Goal: Task Accomplishment & Management: Complete application form

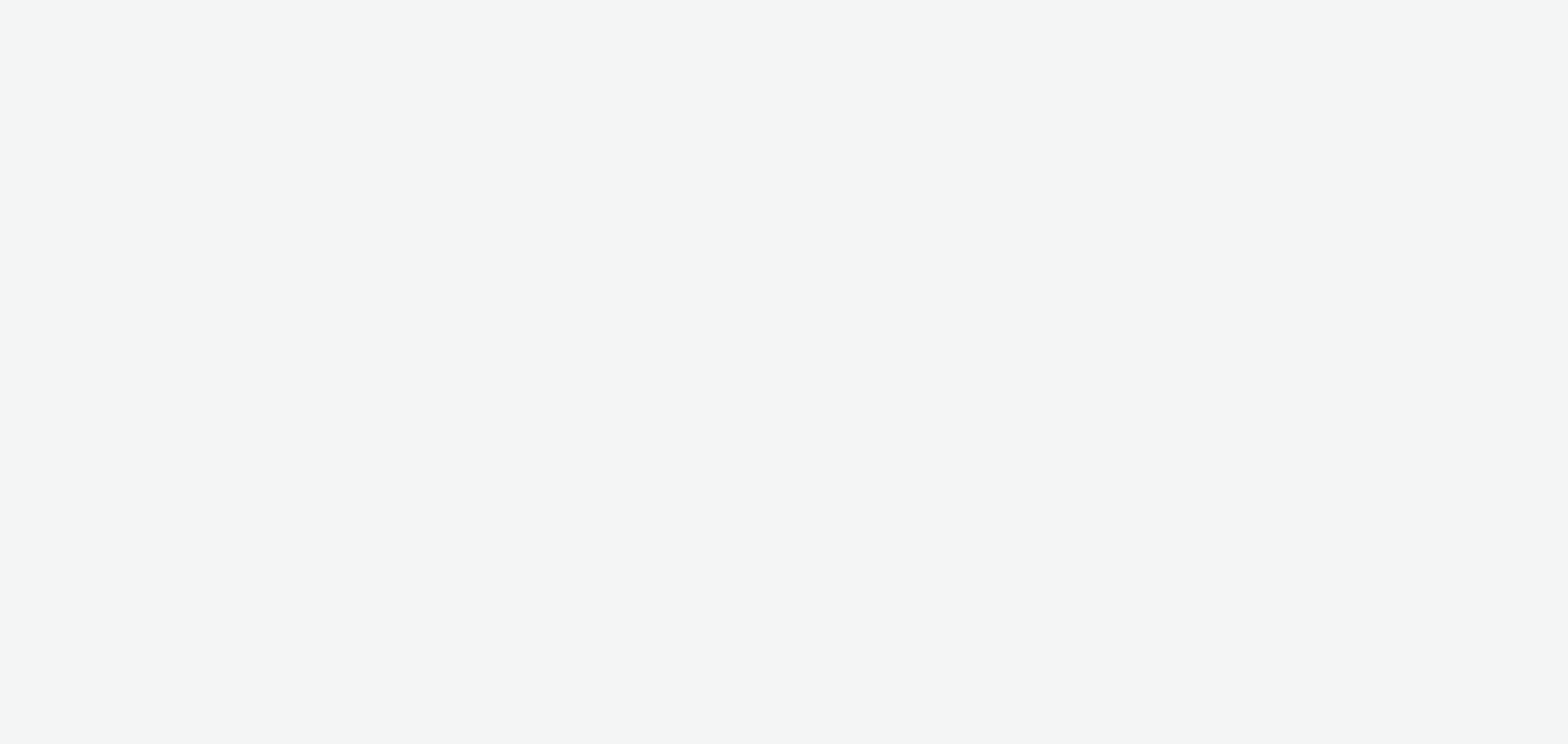
select select "79162ed7-0017-4339-93b0-3399b708648f"
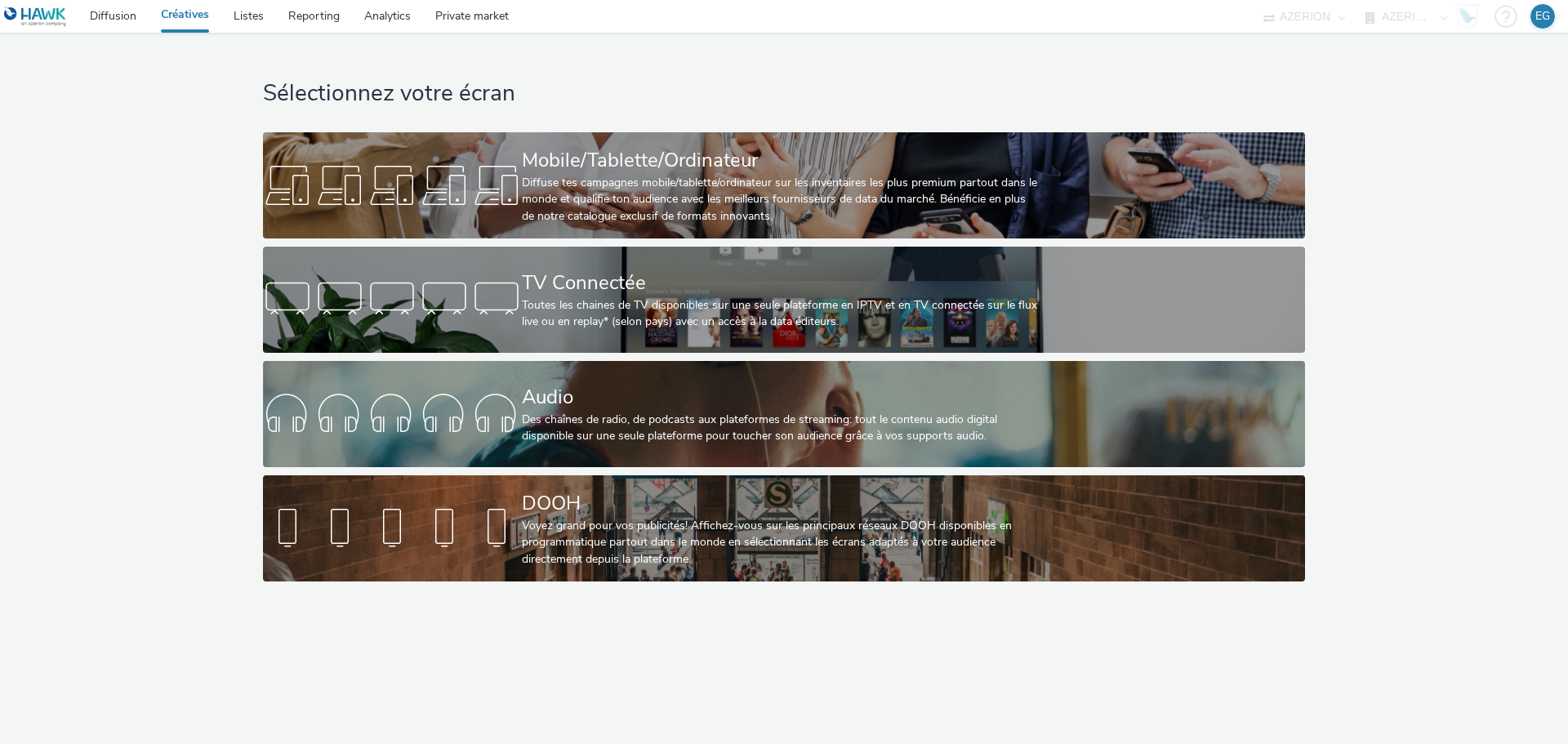
click at [1527, 291] on div "Sélectionnez votre écran Mobile/Tablette/Ordinateur Diffuse tes campagnes mobil…" at bounding box center [783, 311] width 1579 height 557
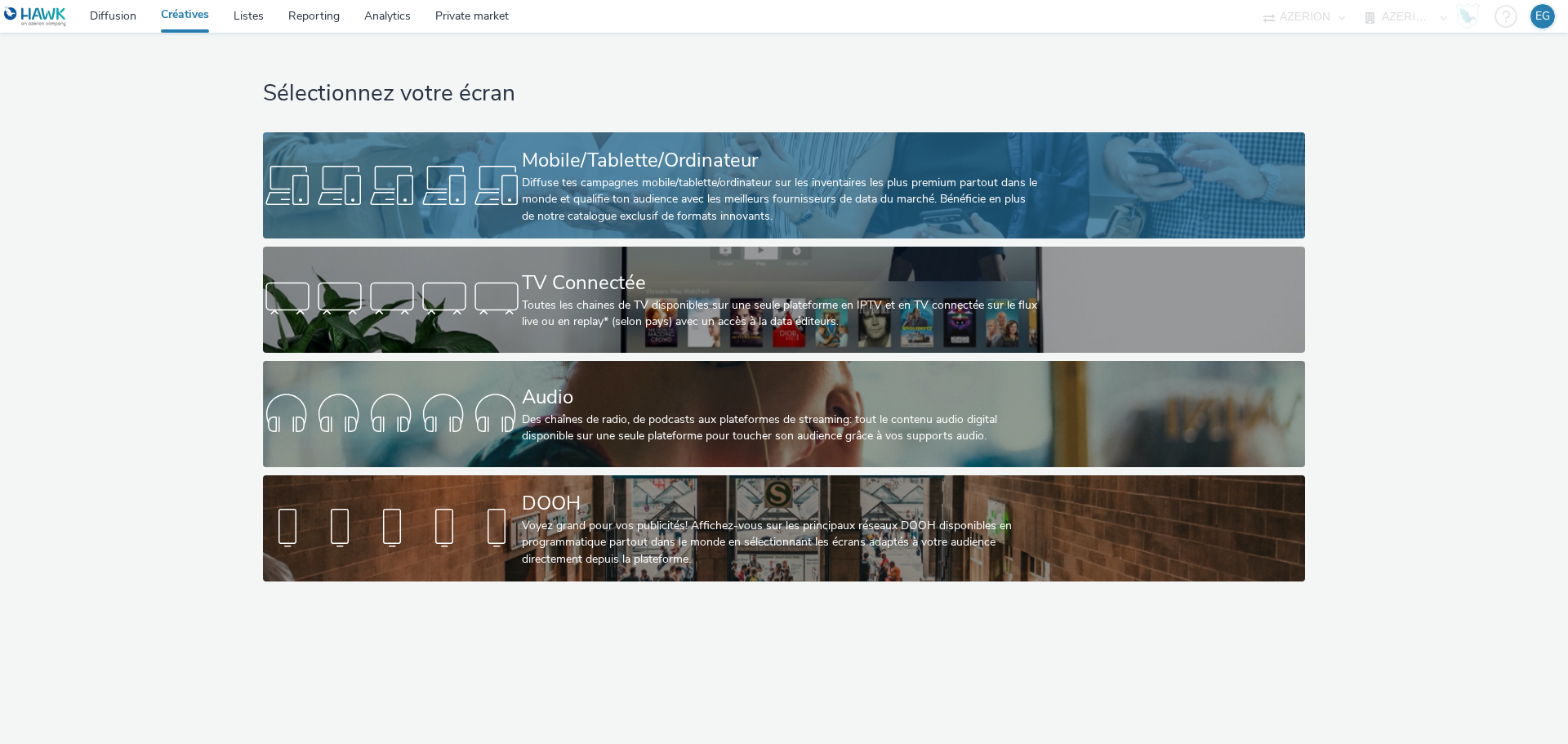
click at [572, 200] on div "Diffuse tes campagnes mobile/tablette/ordinateur sur les inventaires les plus p…" at bounding box center [781, 199] width 518 height 49
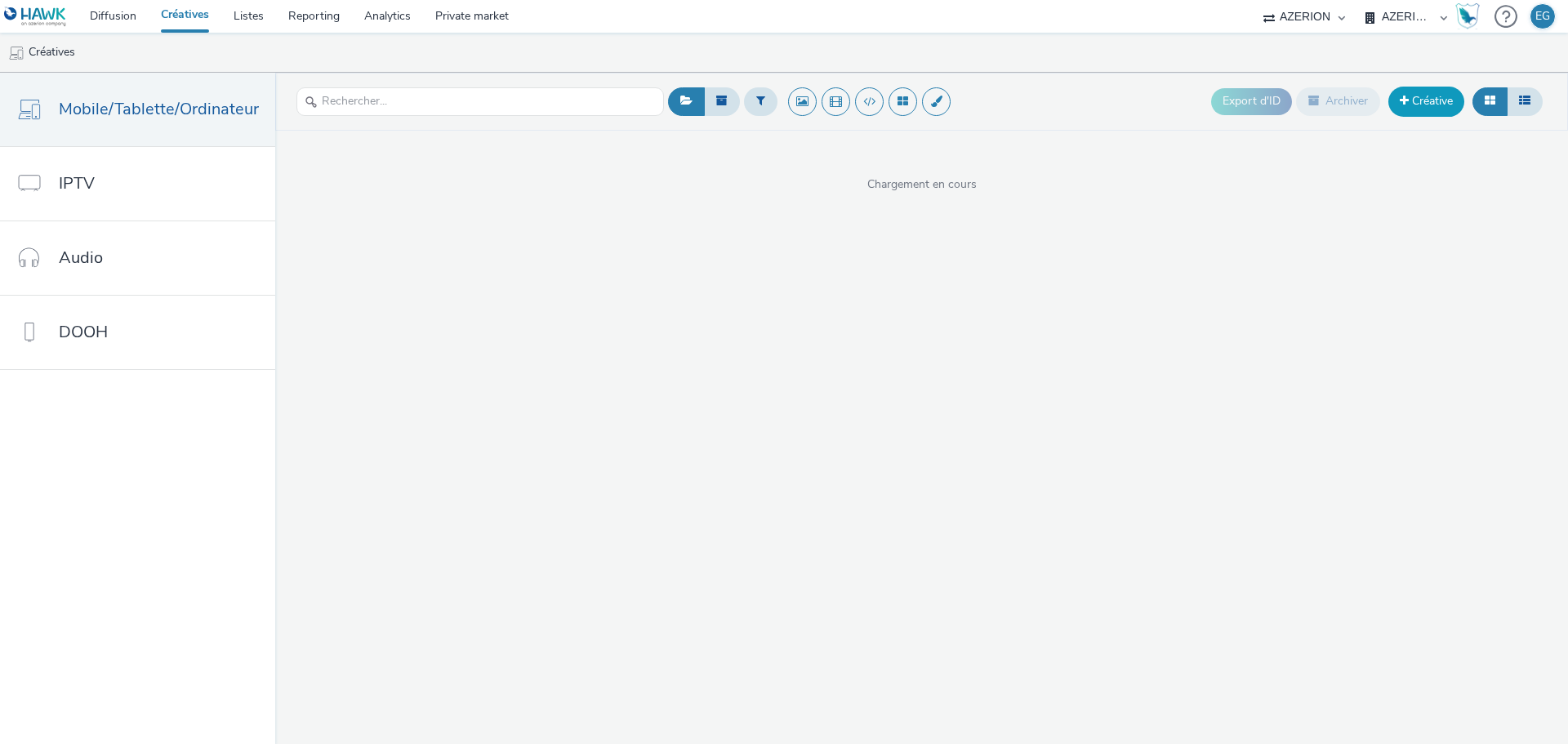
click at [1426, 98] on link "Créative" at bounding box center [1426, 101] width 76 height 29
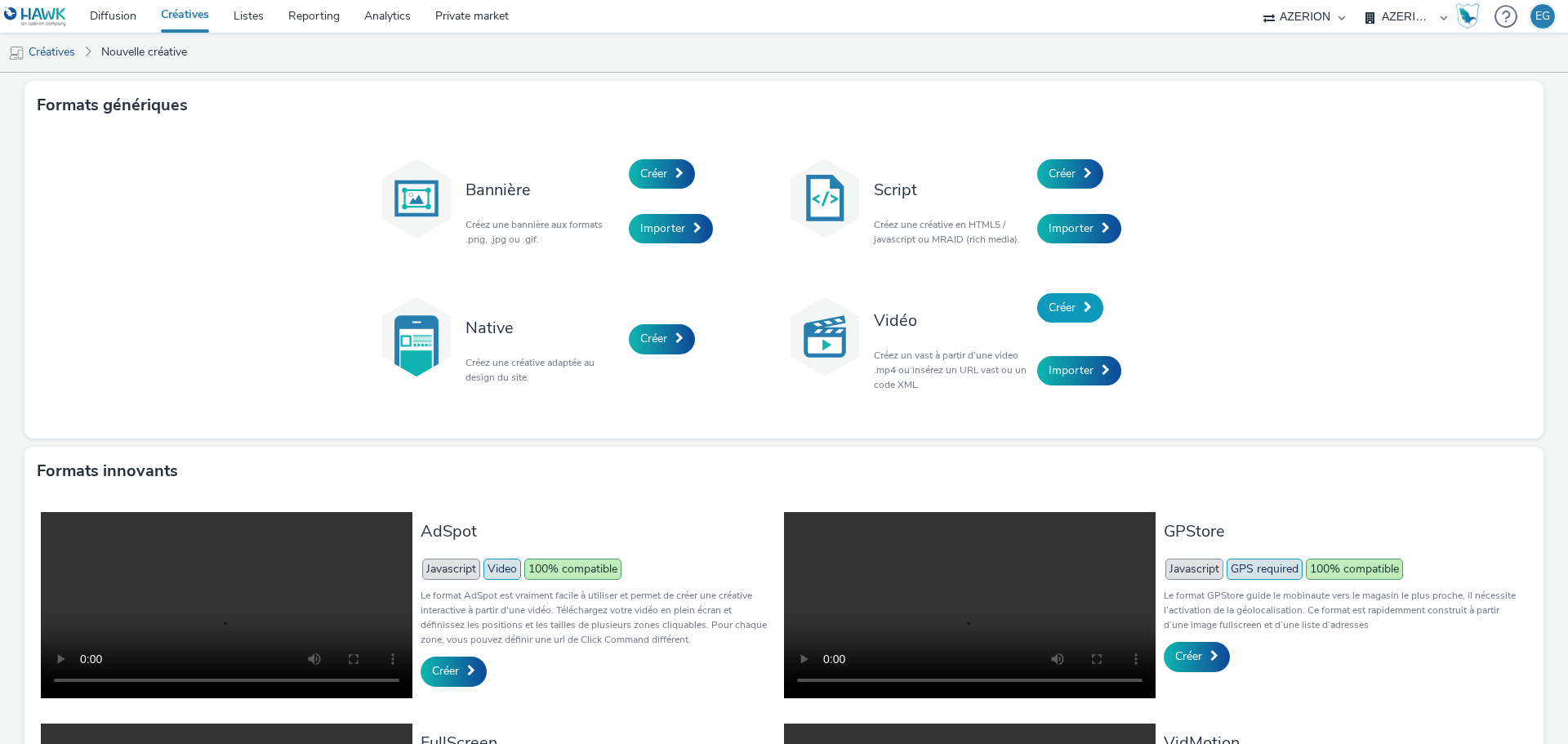
click at [1061, 314] on span "Créer" at bounding box center [1061, 307] width 27 height 16
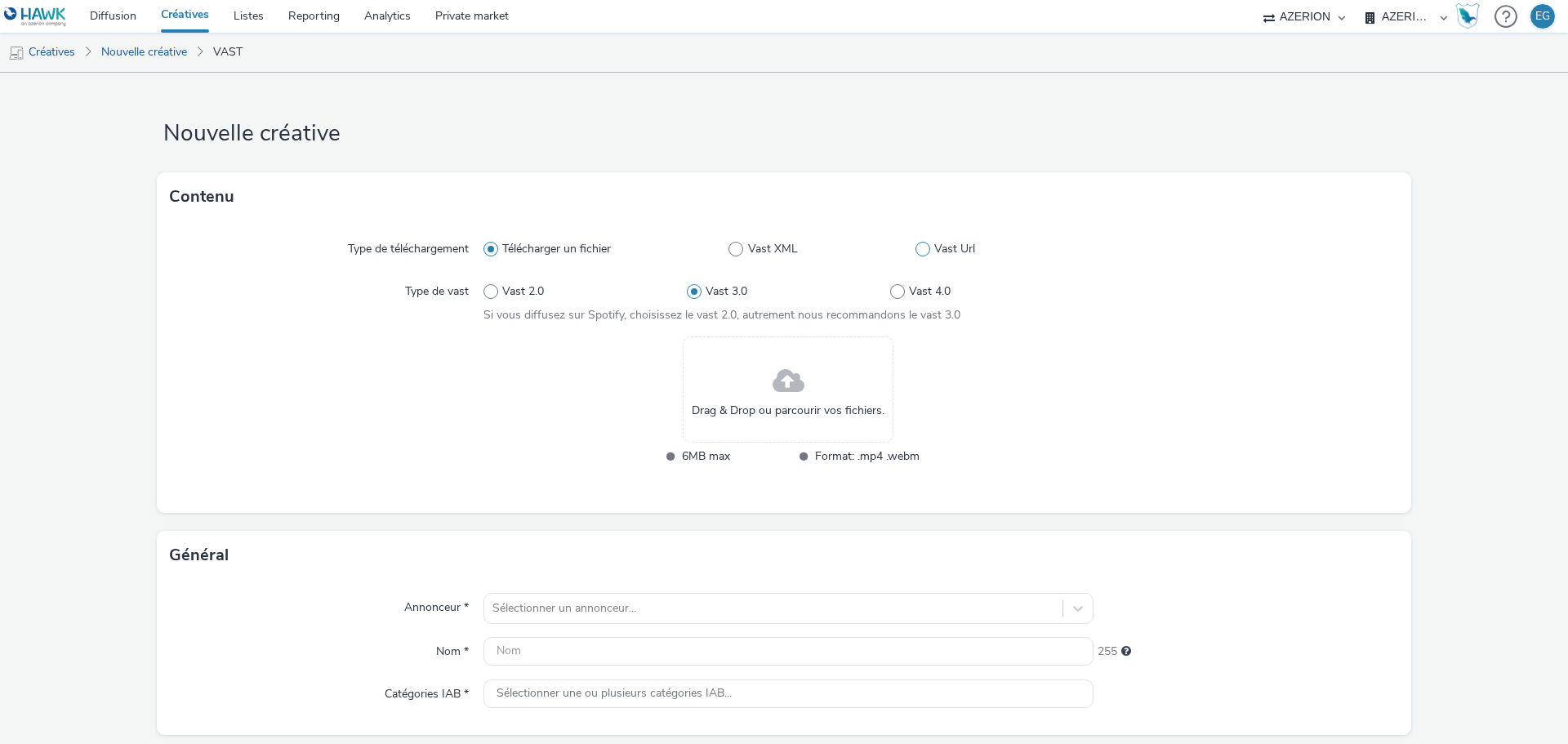
click at [921, 251] on span at bounding box center [923, 249] width 15 height 15
click at [921, 251] on input "Vast Url" at bounding box center [921, 249] width 10 height 10
radio input "false"
radio input "true"
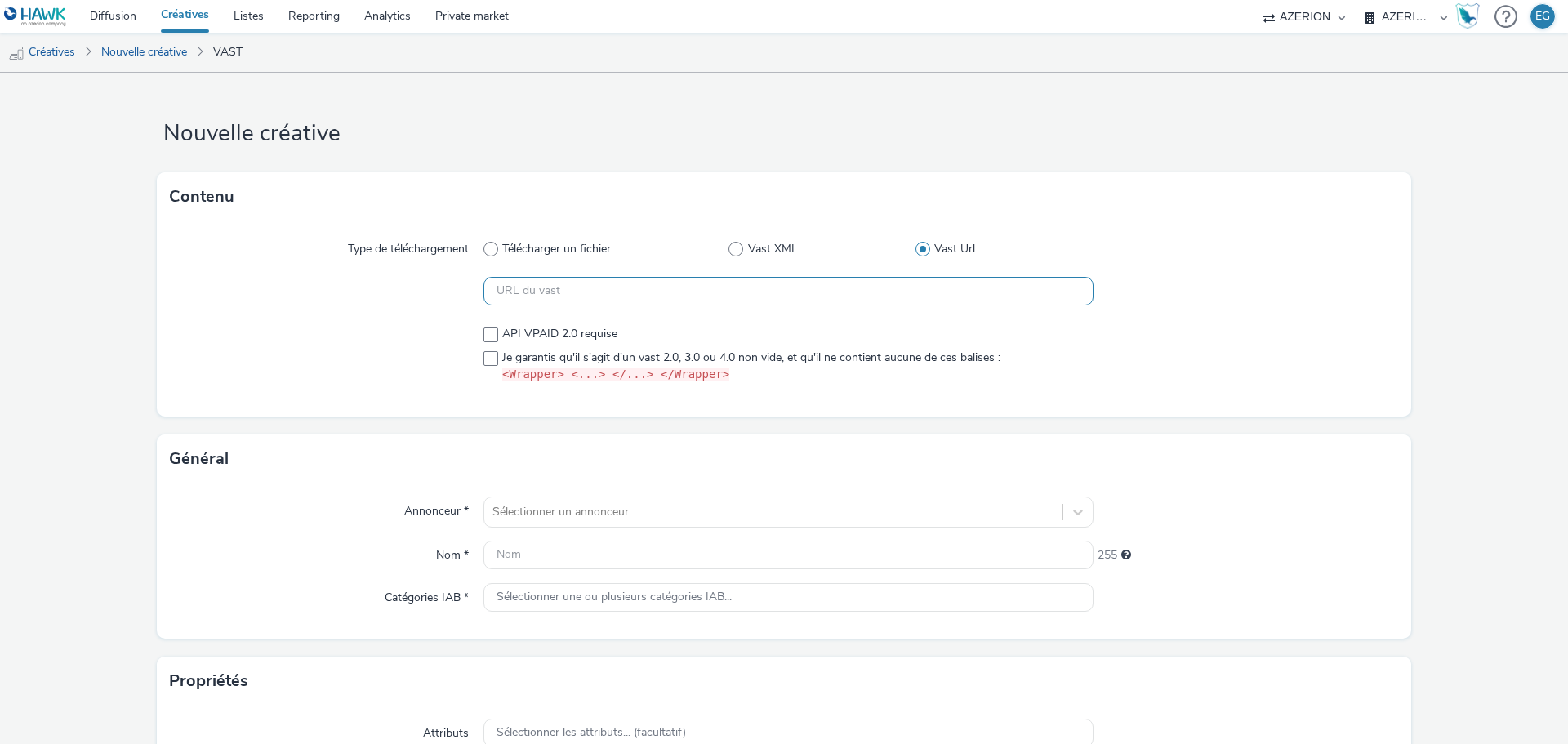
click at [587, 294] on input "text" at bounding box center [788, 291] width 610 height 29
paste input "https://[DOMAIN_NAME]/imp/1/290233;9932510;208;xml;Azerion;AzerionNintendoSuper…"
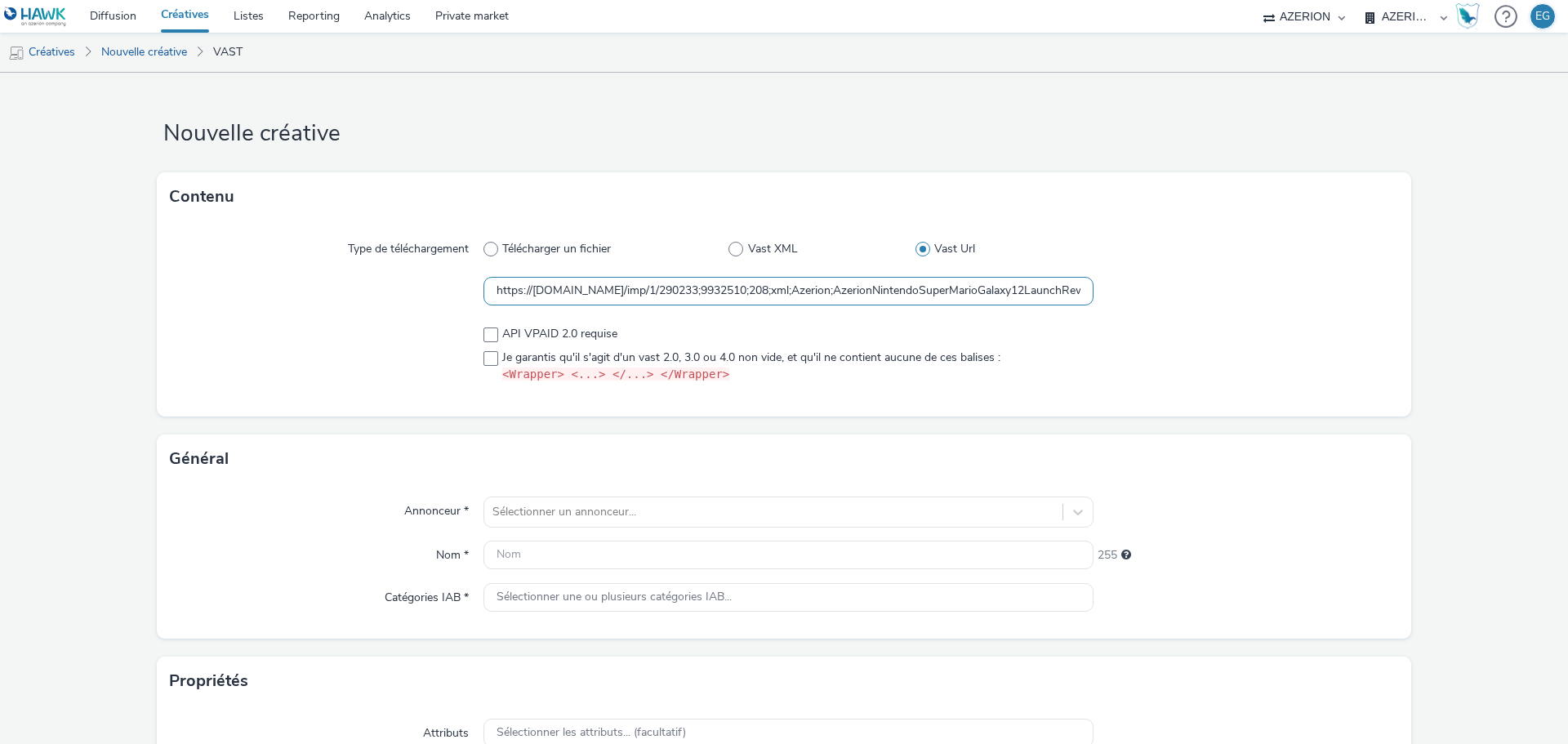
scroll to position [0, 1382]
type input "https://[DOMAIN_NAME]/imp/1/290233;9932510;208;xml;Azerion;AzerionNintendoSuper…"
click at [368, 291] on div at bounding box center [327, 292] width 314 height 29
click at [517, 331] on span "API VPAID 2.0 requise" at bounding box center [560, 333] width 115 height 16
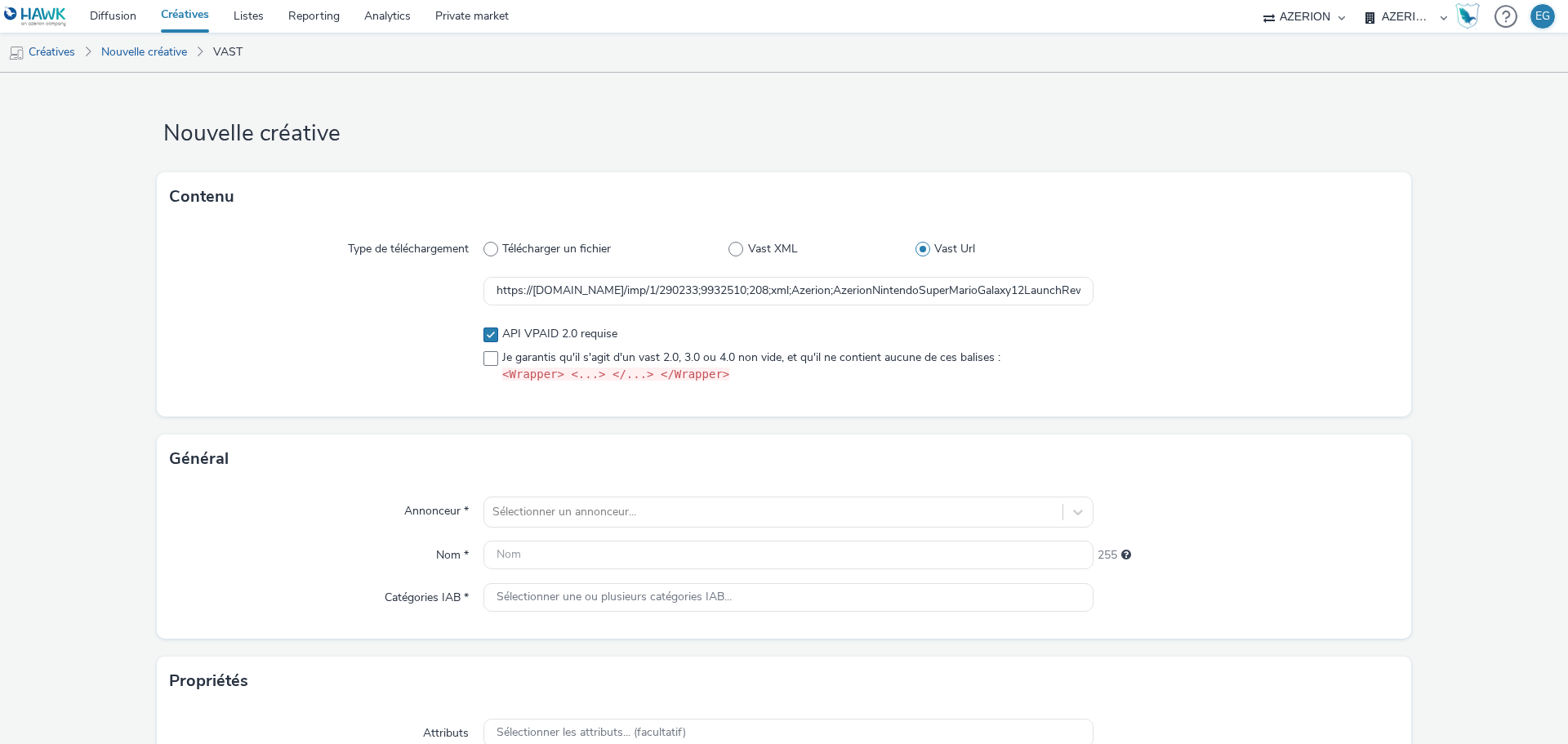
checkbox input "true"
click at [495, 324] on div "API VPAID 2.0 requise Je garantis qu'il s'agit d'un vast 2.0, 3.0 ou 4.0 non vi…" at bounding box center [788, 354] width 610 height 70
click at [485, 359] on span at bounding box center [490, 358] width 15 height 15
checkbox input "true"
click at [483, 339] on span at bounding box center [490, 334] width 15 height 15
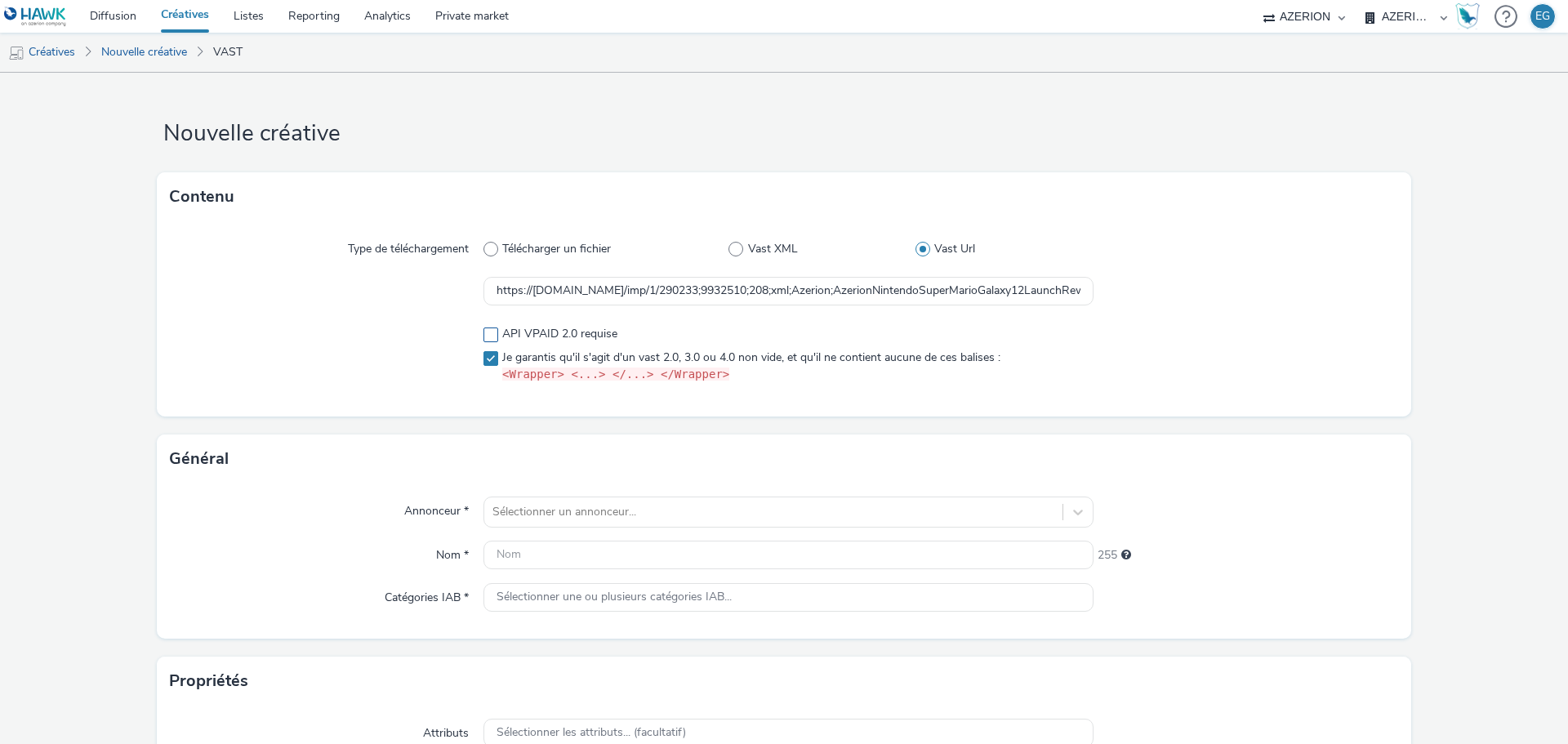
checkbox input "false"
click at [553, 508] on div "Sélectionner un annonceur..." at bounding box center [788, 512] width 610 height 31
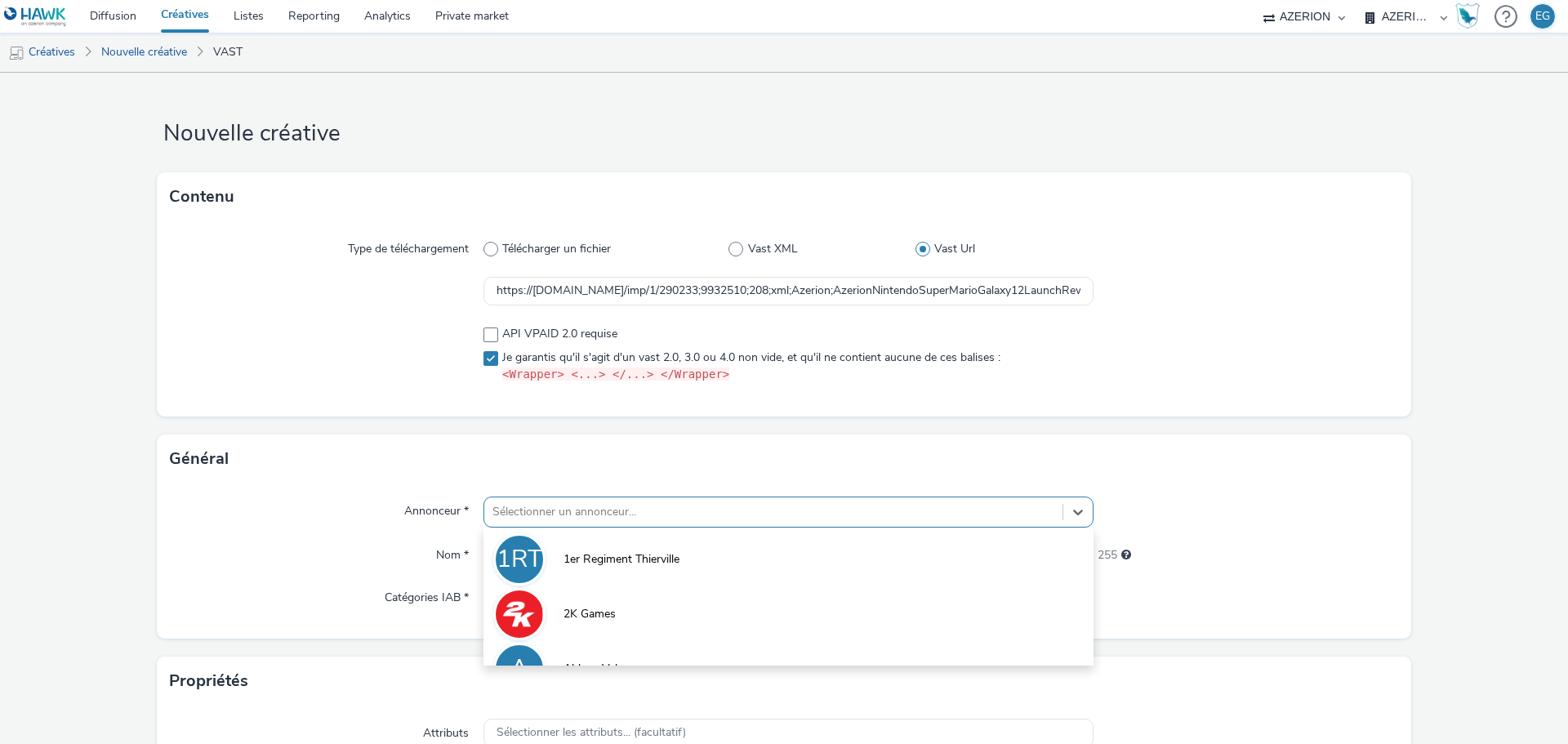
scroll to position [107, 0]
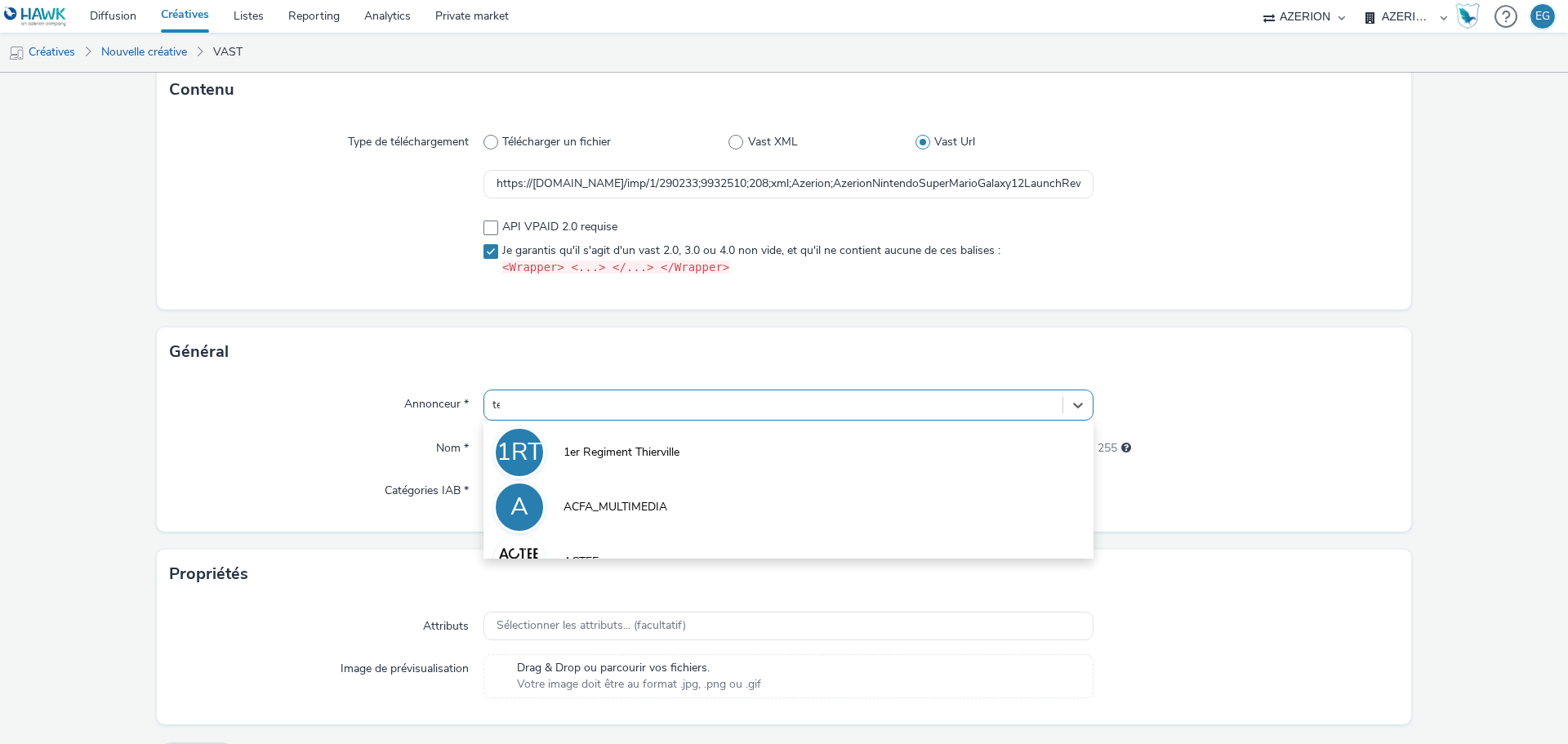
type input "test"
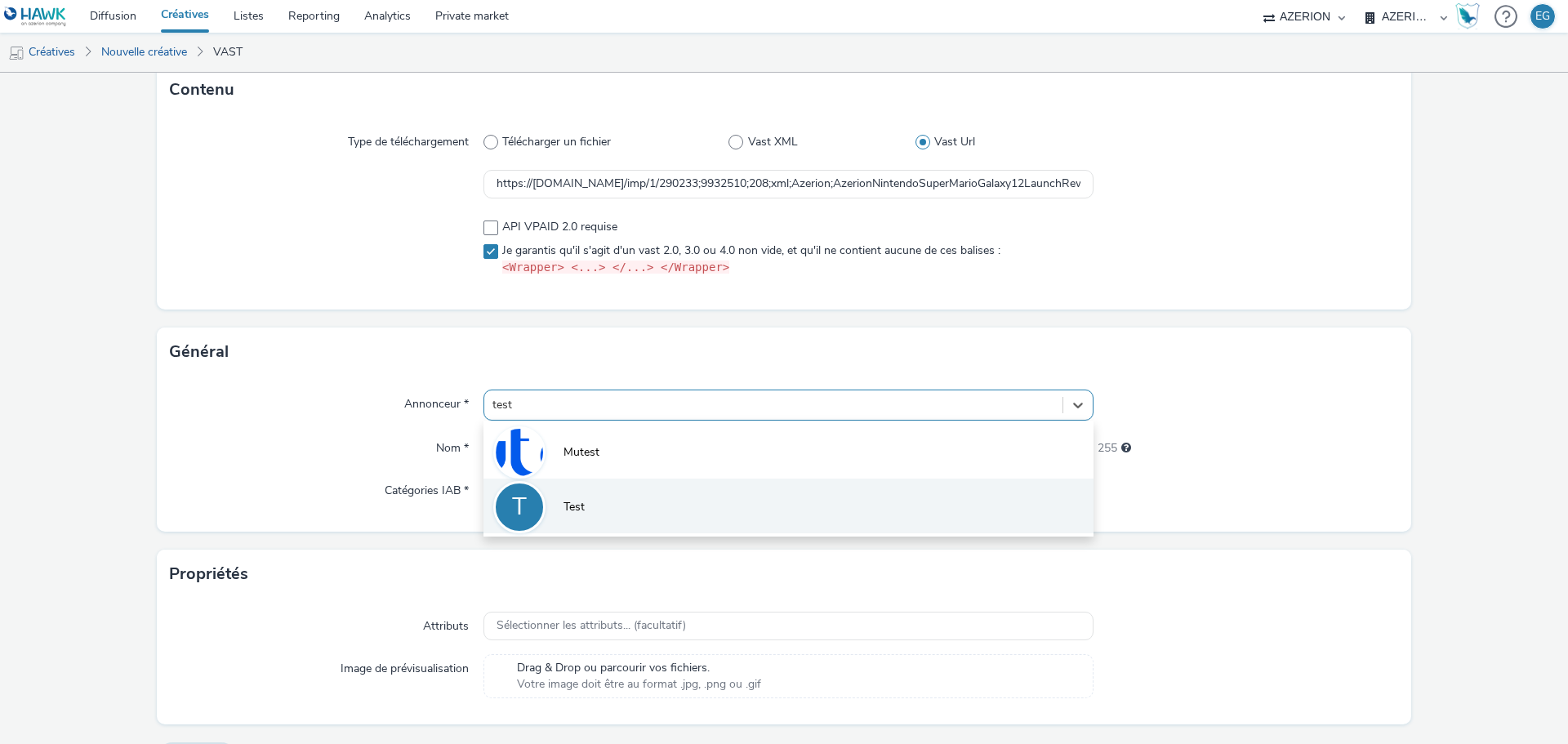
drag, startPoint x: 566, startPoint y: 459, endPoint x: 562, endPoint y: 508, distance: 49.2
click at [562, 508] on div "Mutest T Test" at bounding box center [788, 478] width 610 height 116
click at [563, 508] on span "Test" at bounding box center [573, 507] width 22 height 16
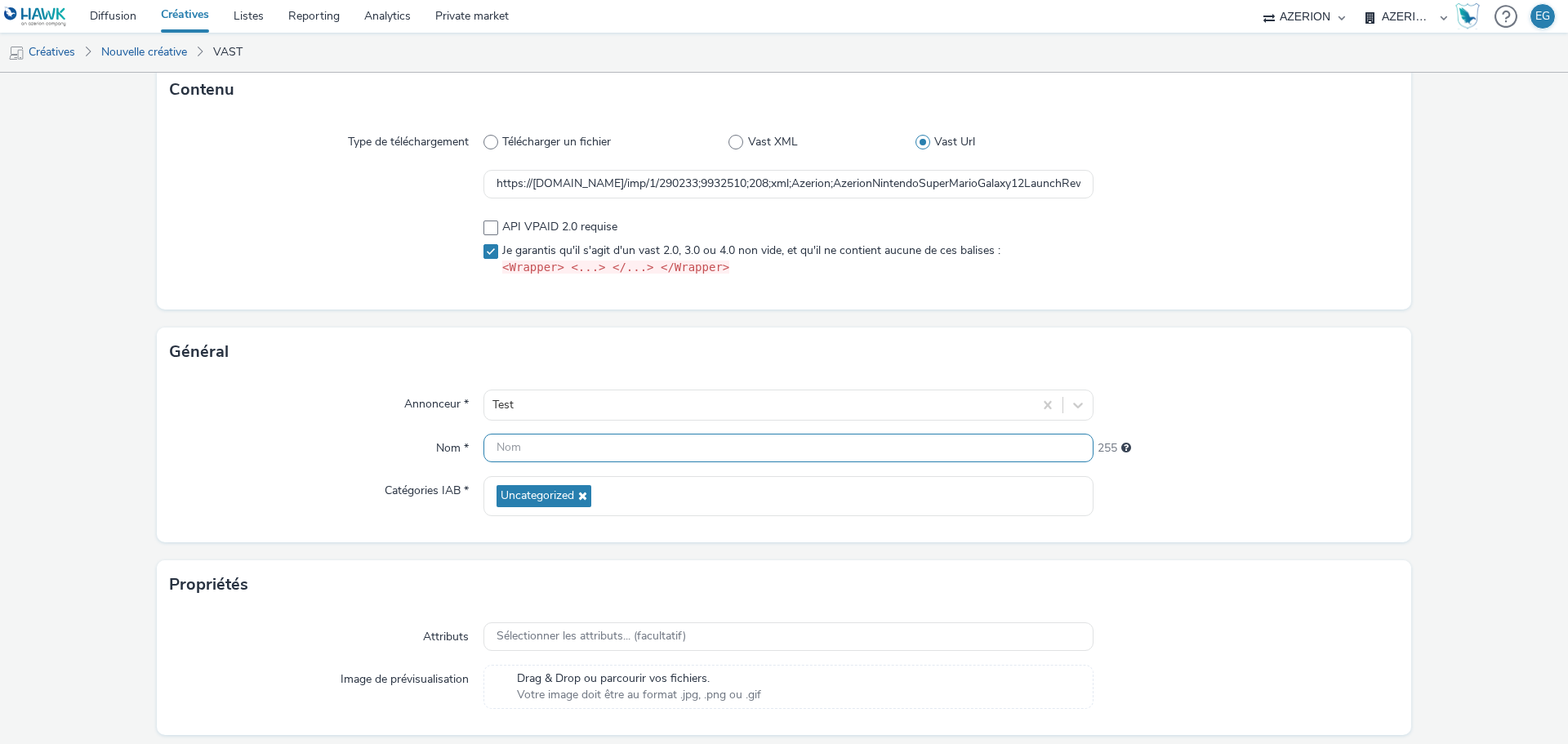
click at [540, 449] on input "text" at bounding box center [788, 447] width 610 height 29
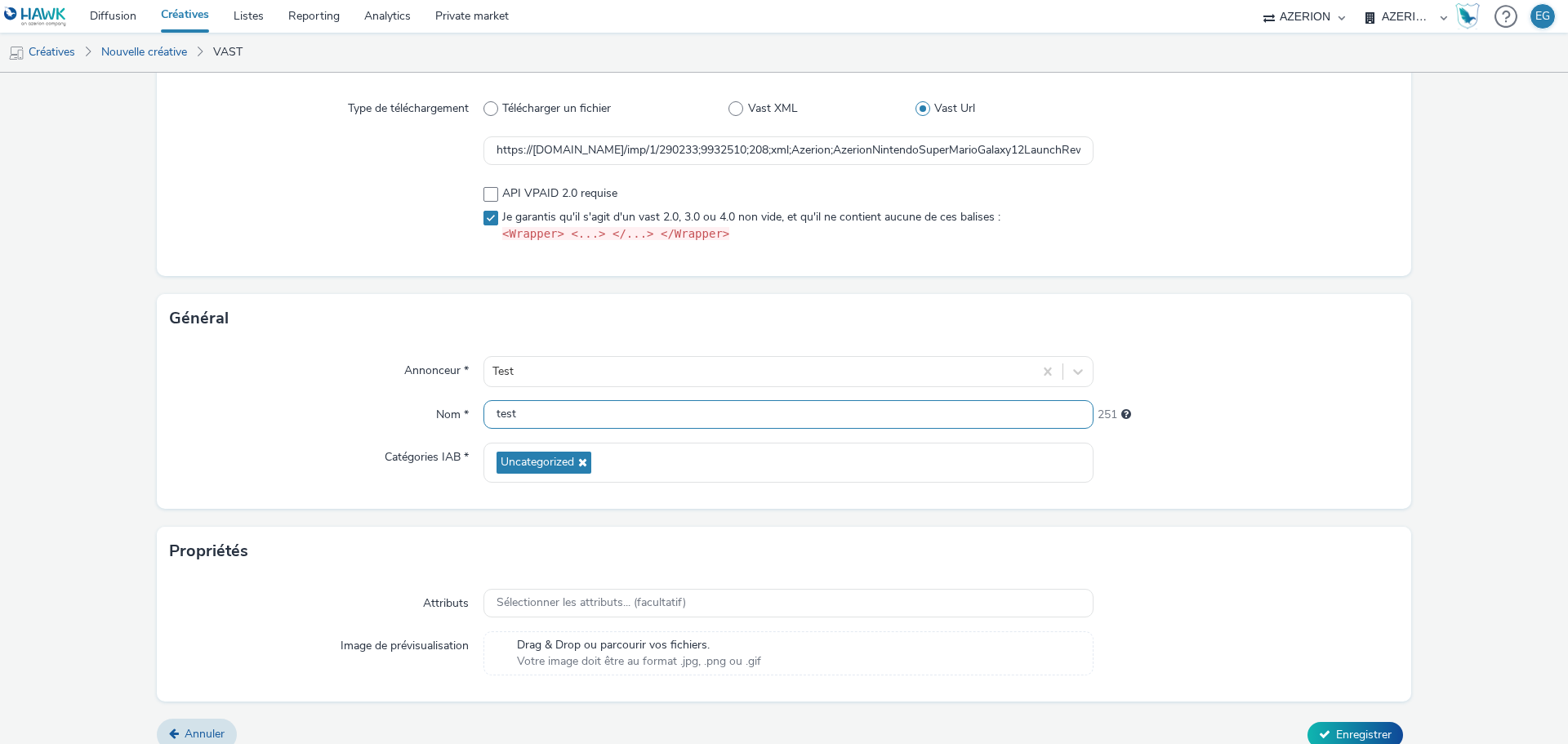
scroll to position [159, 0]
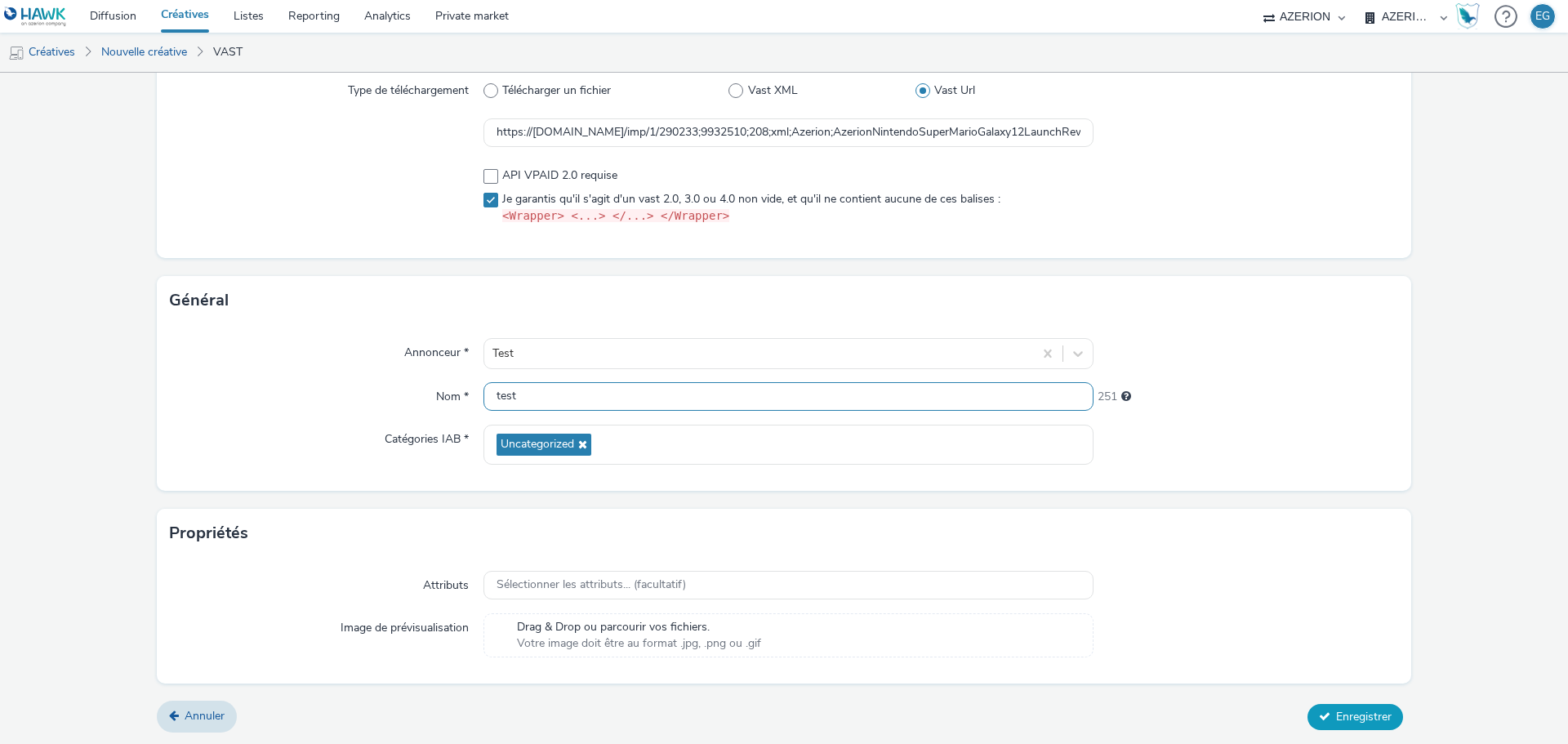
type input "test"
click at [1368, 714] on span "Enregistrer" at bounding box center [1364, 716] width 55 height 16
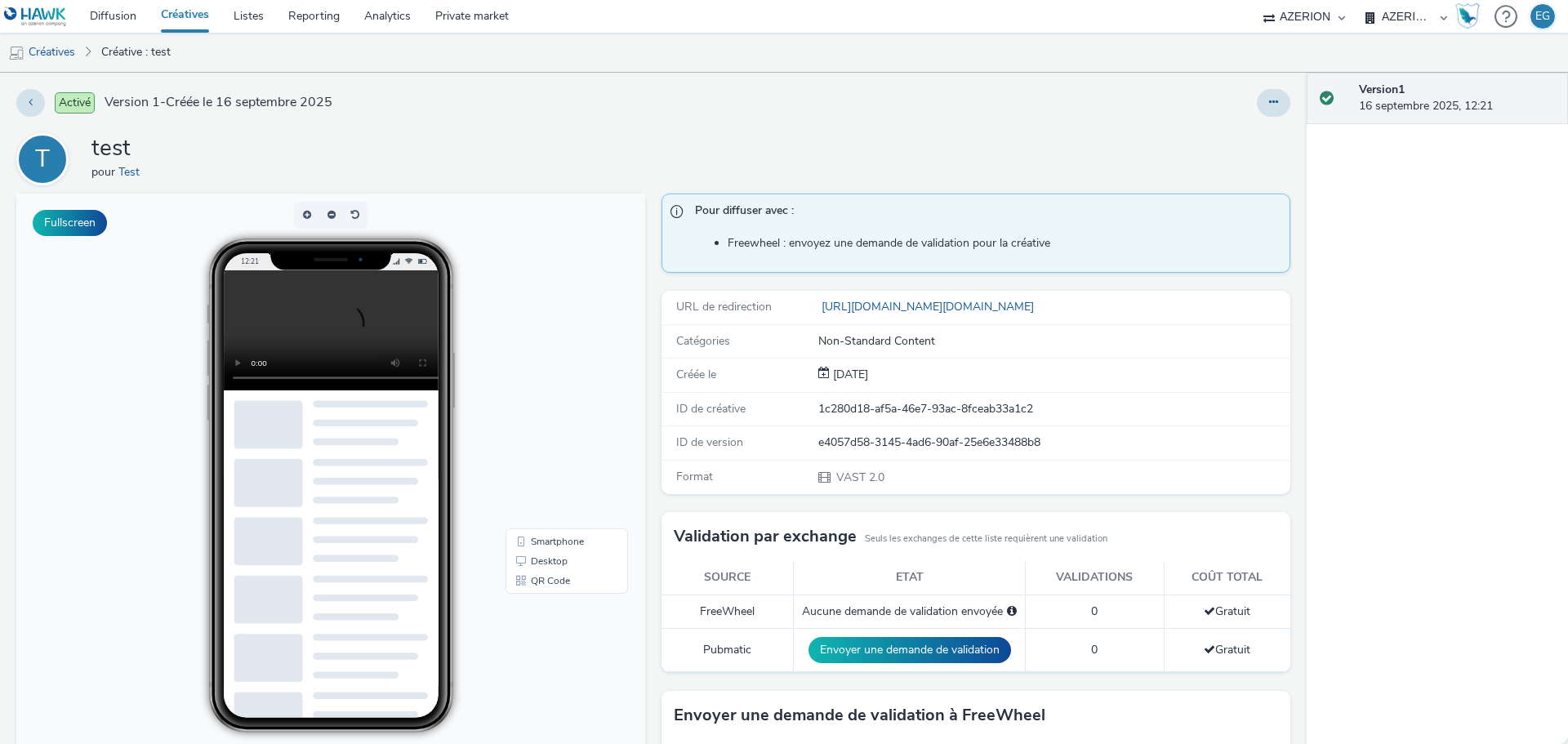
click at [925, 124] on div "Activé Version 1 - Créée le 16 septembre 2025 T test pour Test Fullscreen Pour …" at bounding box center [653, 408] width 1306 height 671
click at [536, 560] on link "Desktop" at bounding box center [567, 560] width 116 height 20
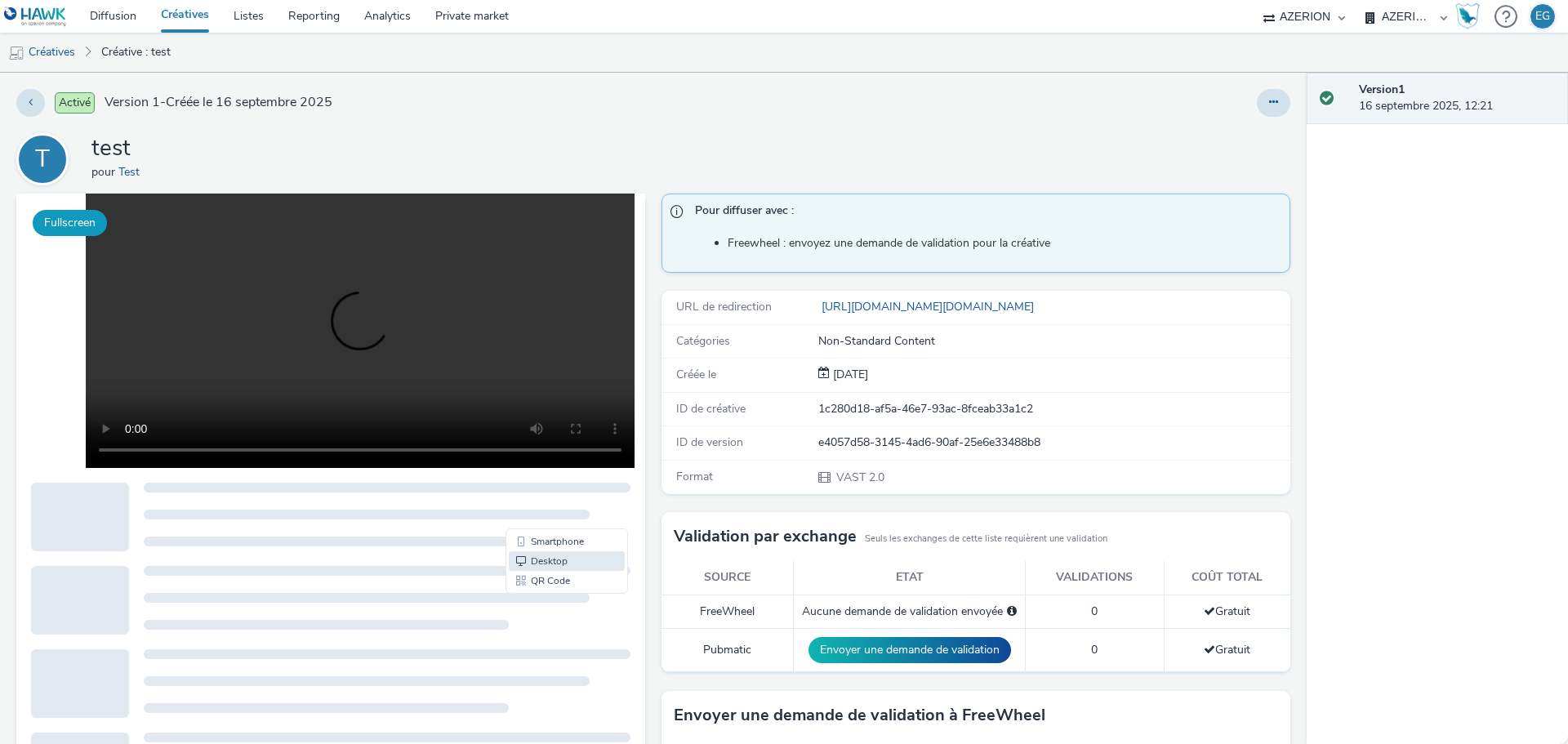
drag, startPoint x: 75, startPoint y: 229, endPoint x: 73, endPoint y: 42, distance: 187.0
click at [75, 229] on button "Fullscreen" at bounding box center [70, 223] width 75 height 26
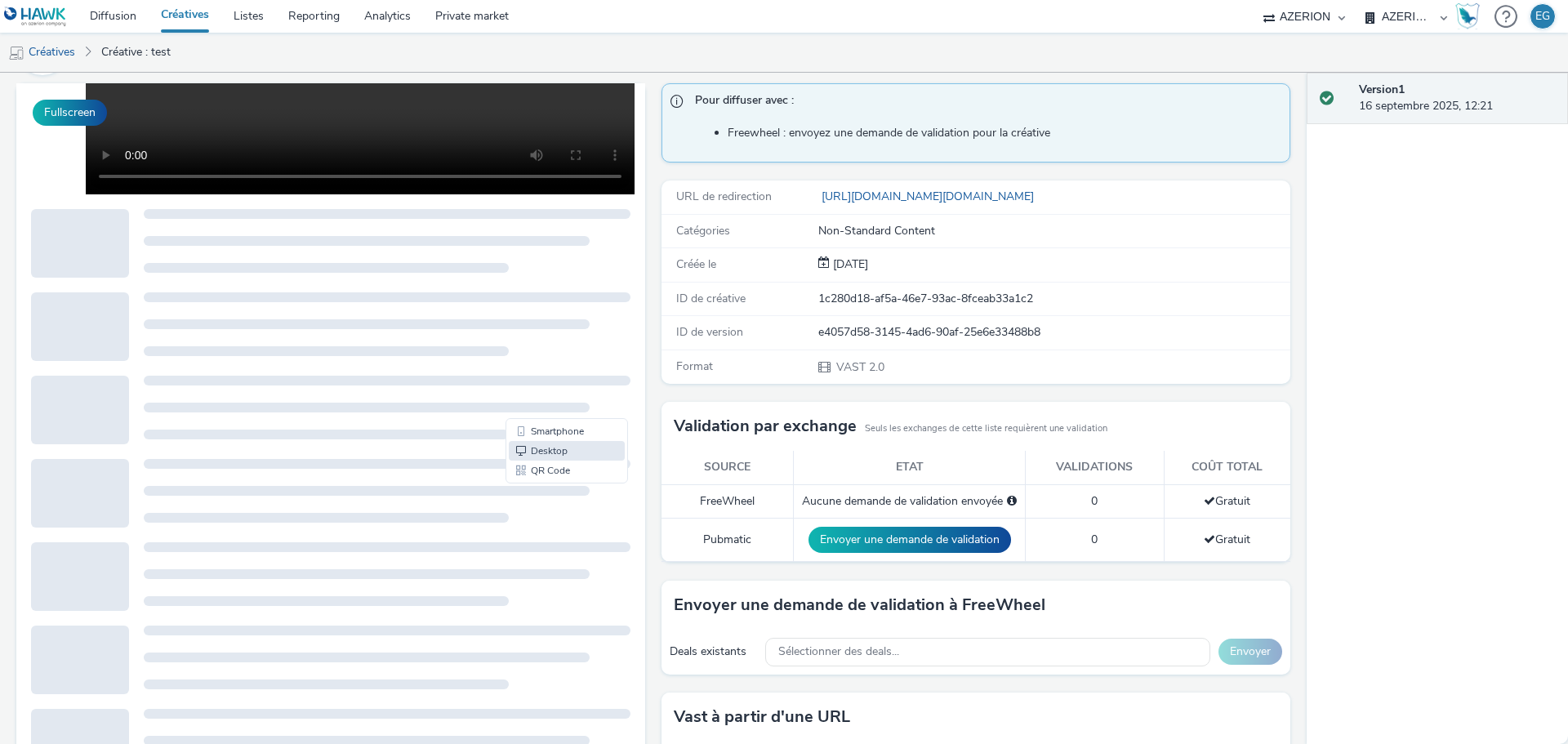
scroll to position [219, 0]
